Goal: Find specific page/section: Find specific page/section

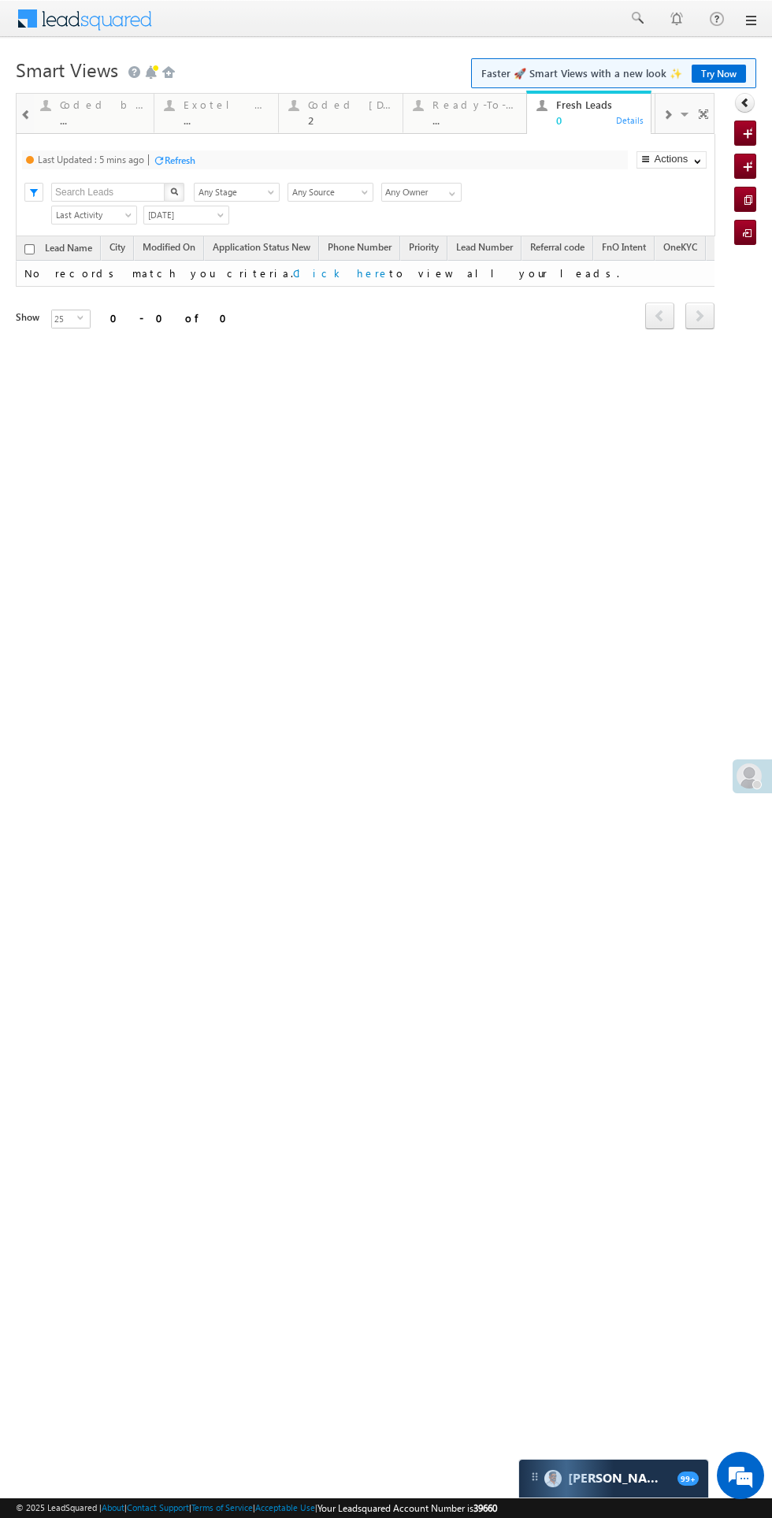
click at [191, 161] on div "Refresh" at bounding box center [180, 160] width 31 height 12
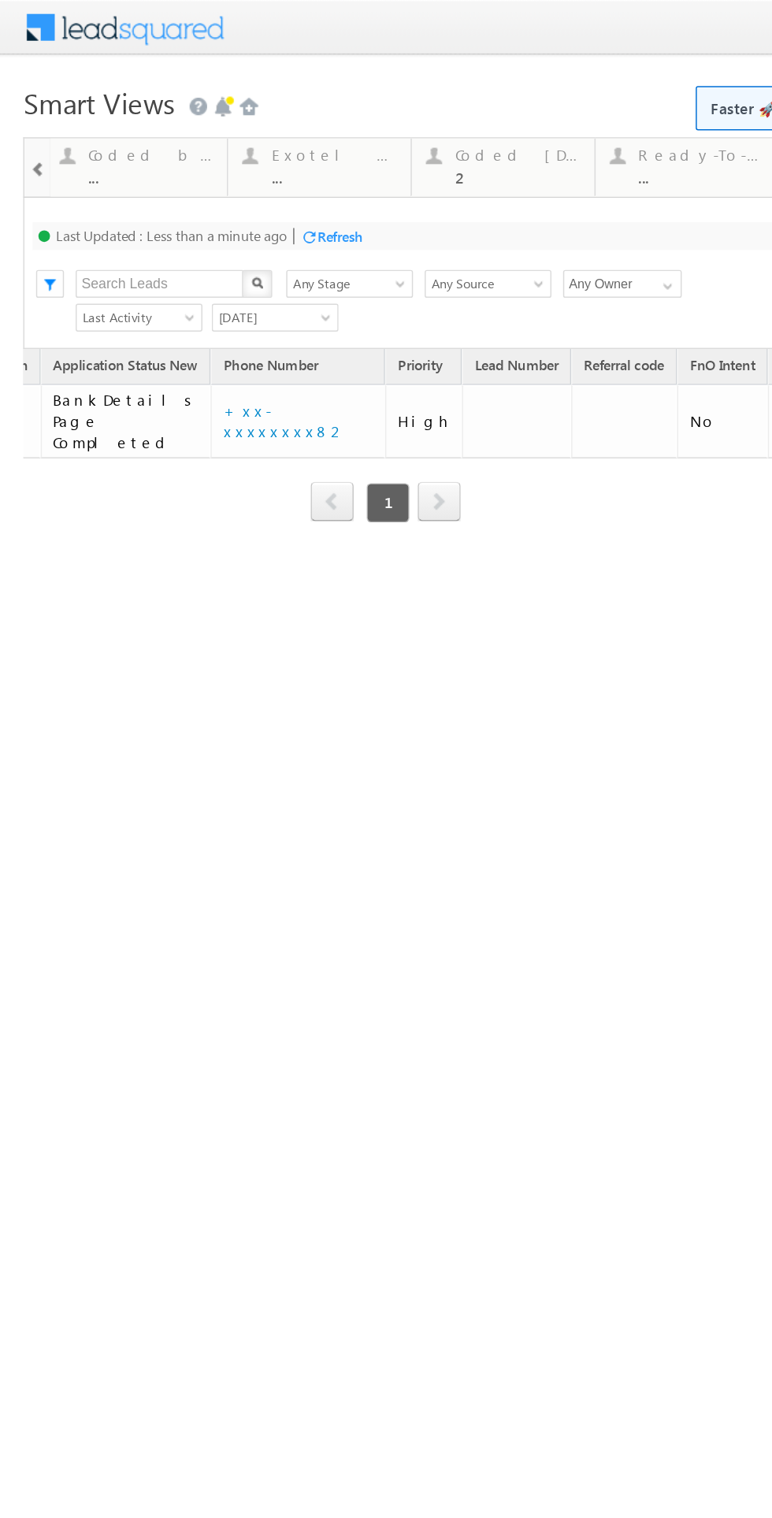
scroll to position [0, 399]
click at [151, 295] on td "+xx-xxxxxxxx82" at bounding box center [205, 286] width 118 height 50
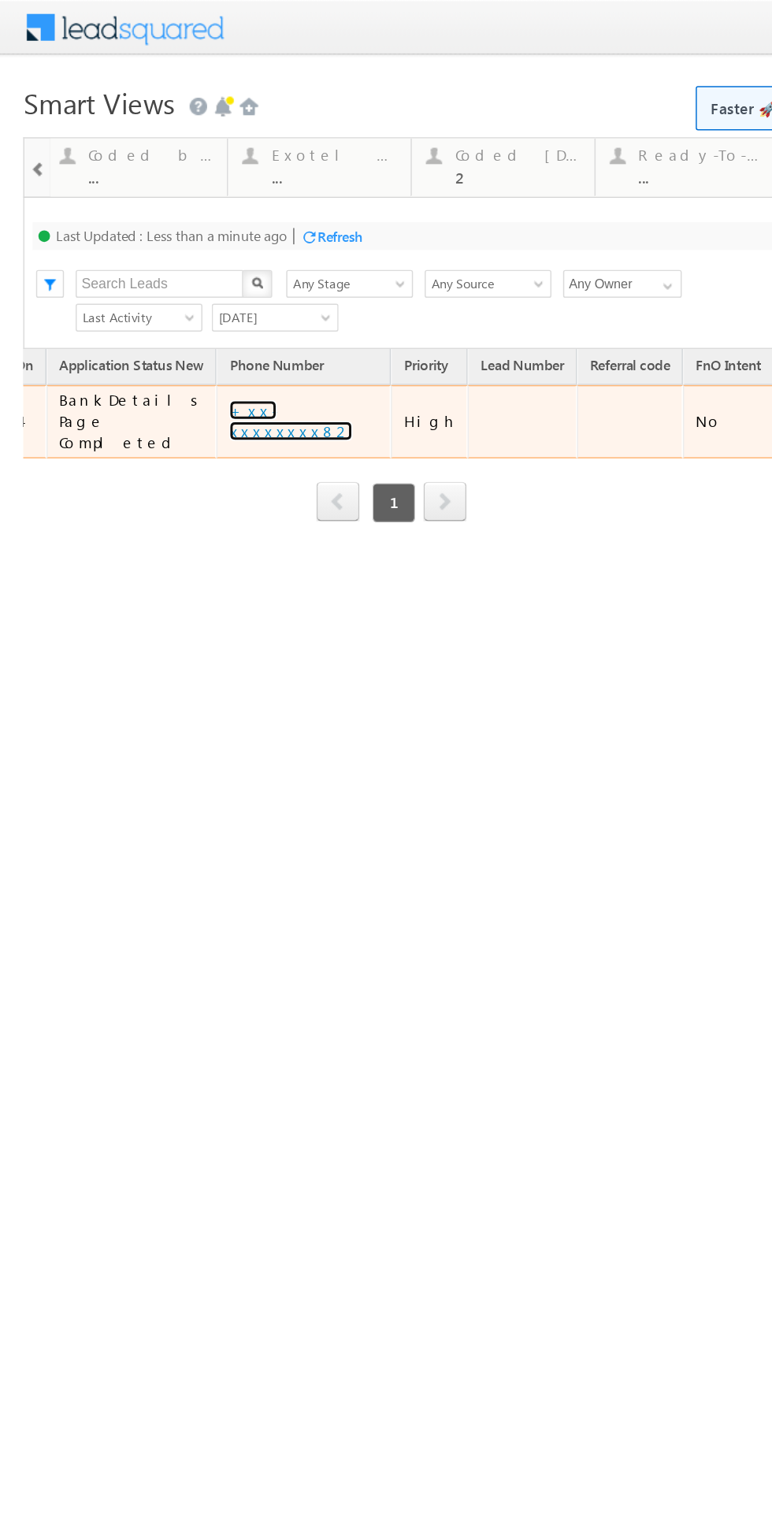
click at [155, 284] on link "+xx-xxxxxxxx82" at bounding box center [196, 285] width 83 height 28
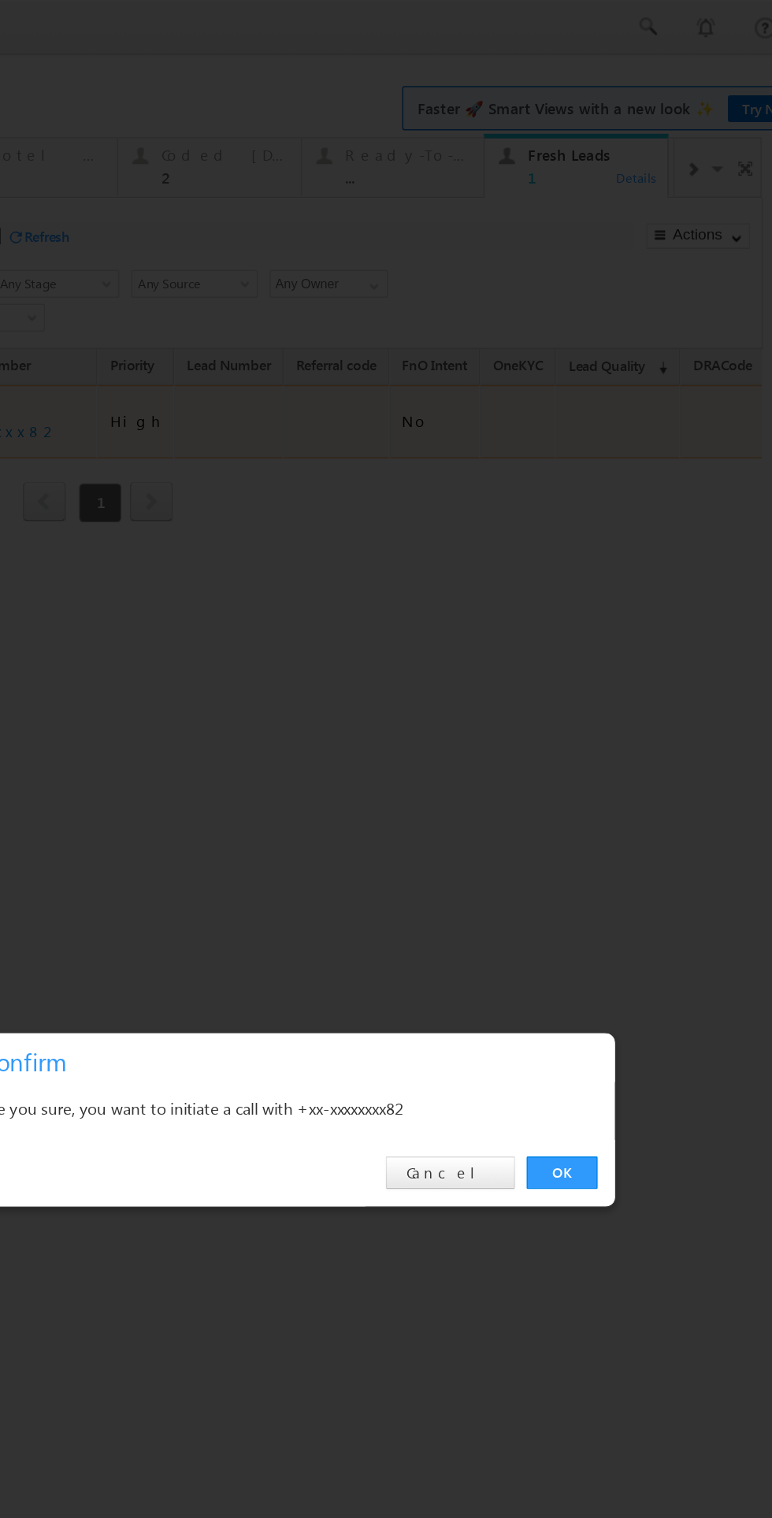
click at [310, 805] on link "OK" at bounding box center [286, 794] width 48 height 22
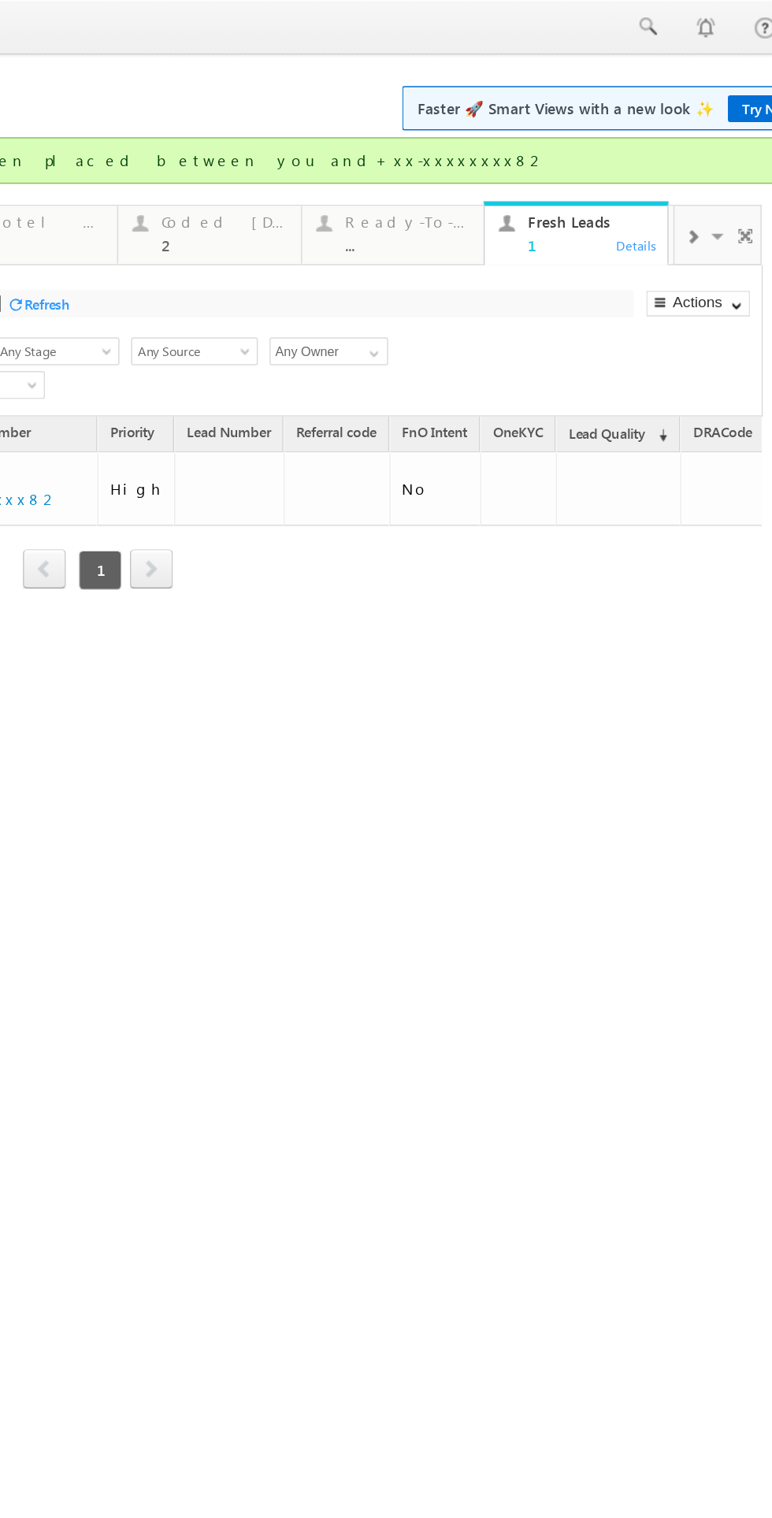
scroll to position [0, 0]
